Goal: Information Seeking & Learning: Learn about a topic

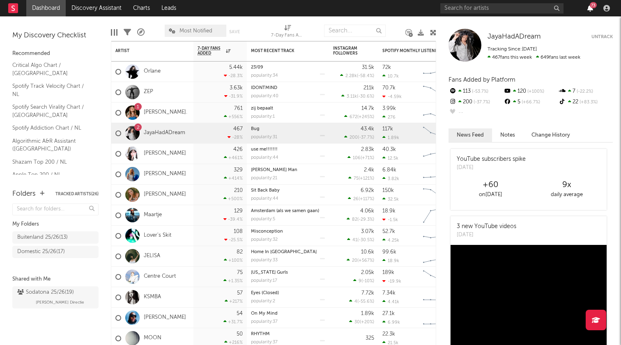
click at [588, 6] on icon "button" at bounding box center [590, 8] width 6 height 7
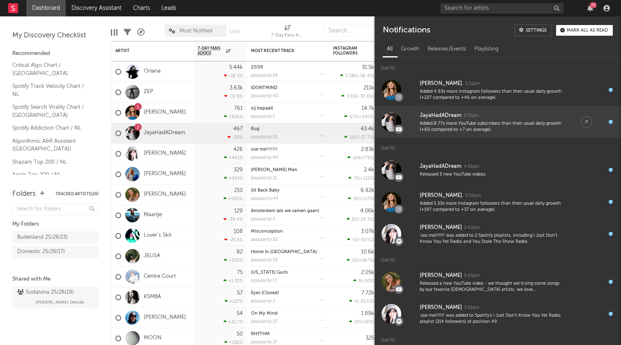
click at [400, 129] on icon at bounding box center [399, 129] width 6 height 0
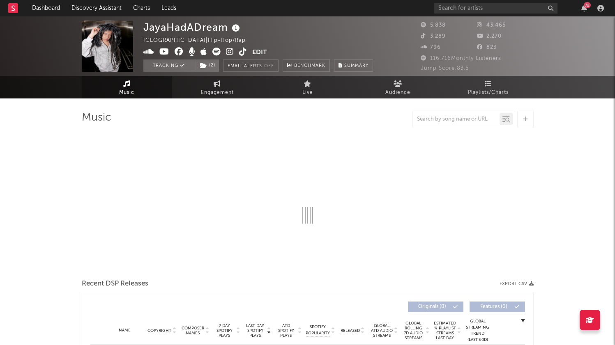
select select "1w"
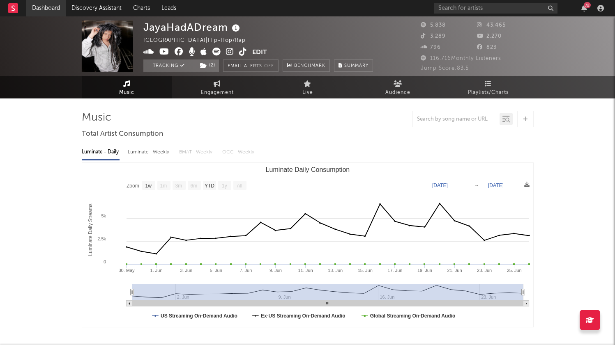
click at [51, 10] on link "Dashboard" at bounding box center [45, 8] width 39 height 16
